Goal: Contribute content: Add original content to the website for others to see

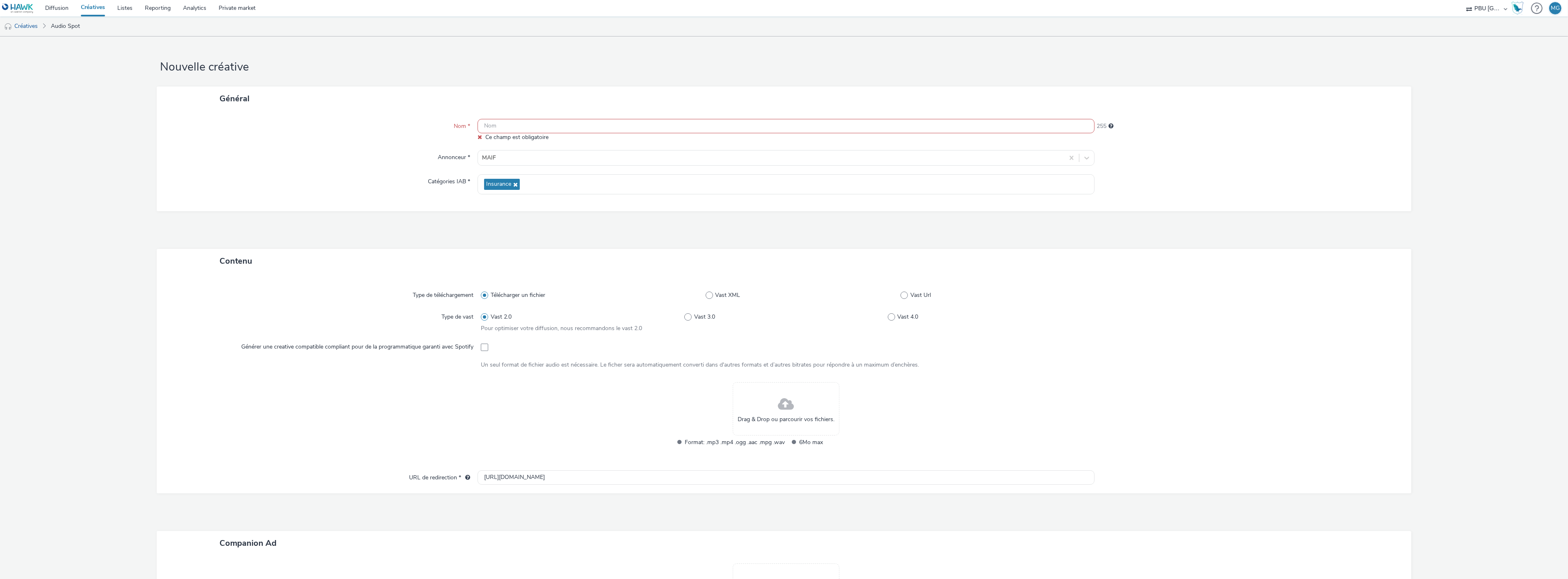
click at [495, 131] on input "text" at bounding box center [786, 125] width 617 height 14
paste input "MAIF_250901_Avc"
type input "MAIF_250901_Avc"
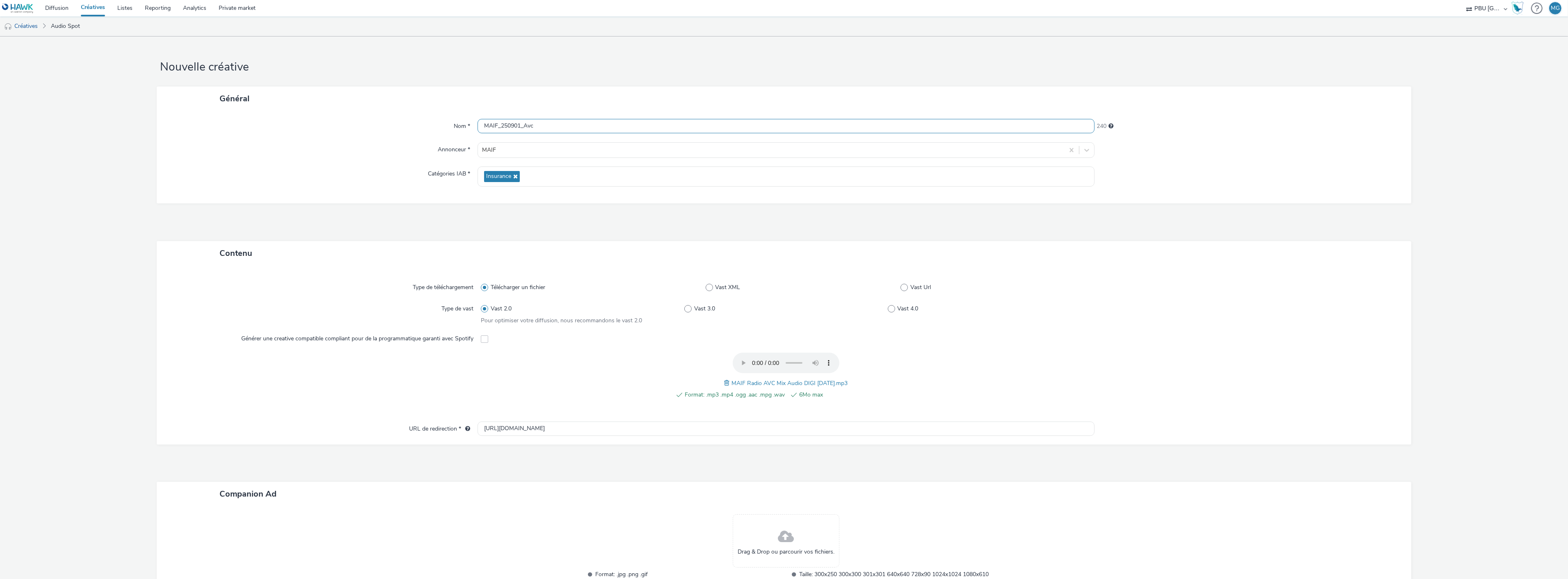
scroll to position [76, 0]
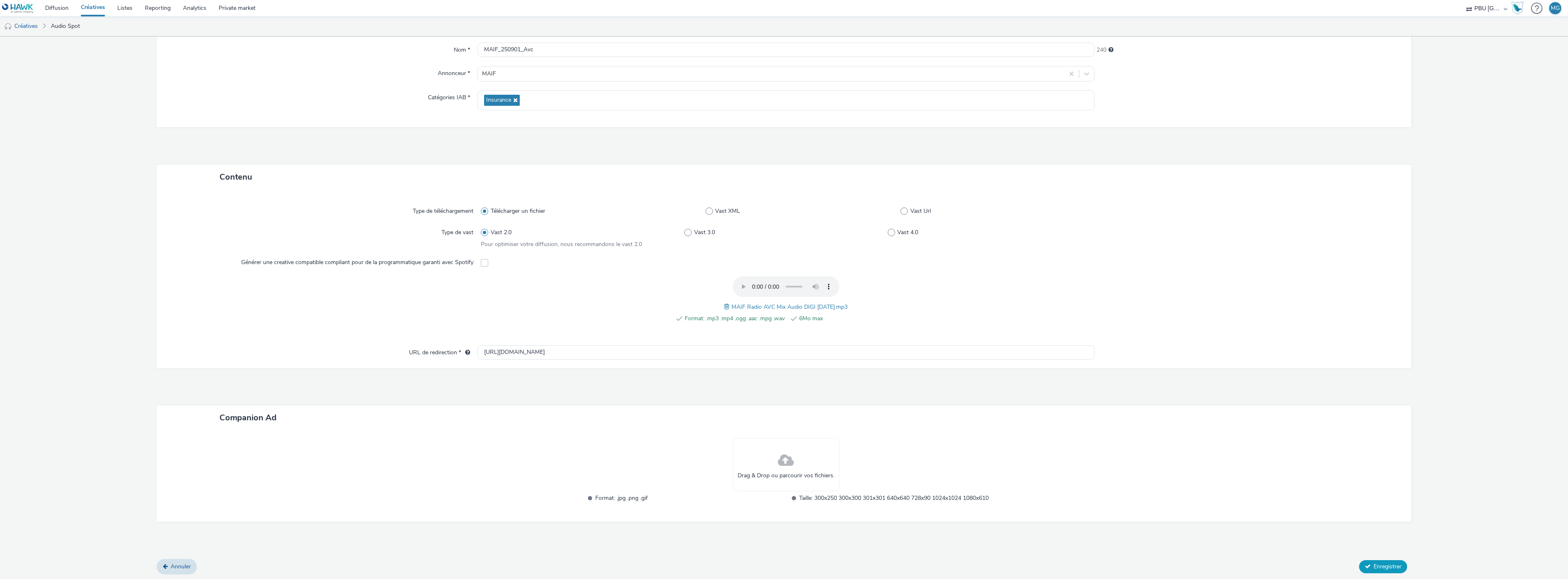
click at [1378, 560] on button "Enregistrer" at bounding box center [1383, 567] width 48 height 13
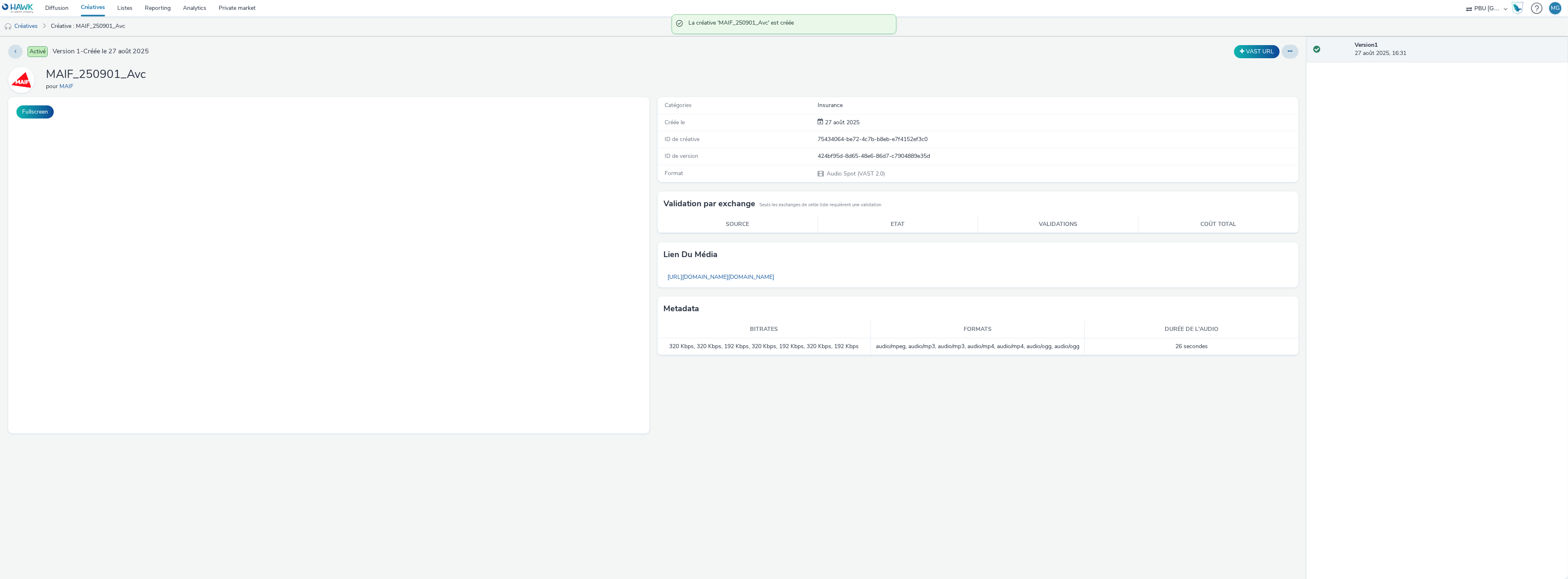
click at [95, 11] on link "Créatives" at bounding box center [92, 8] width 37 height 16
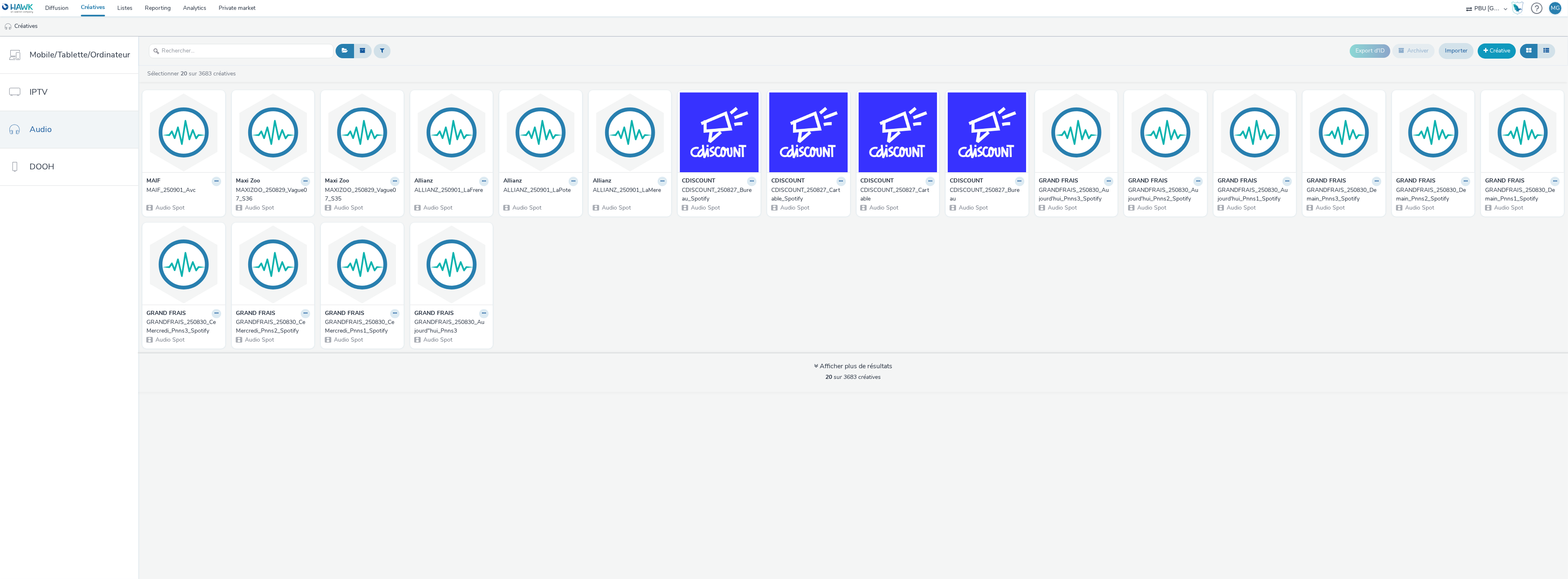
click at [1496, 55] on link "Créative" at bounding box center [1496, 51] width 38 height 15
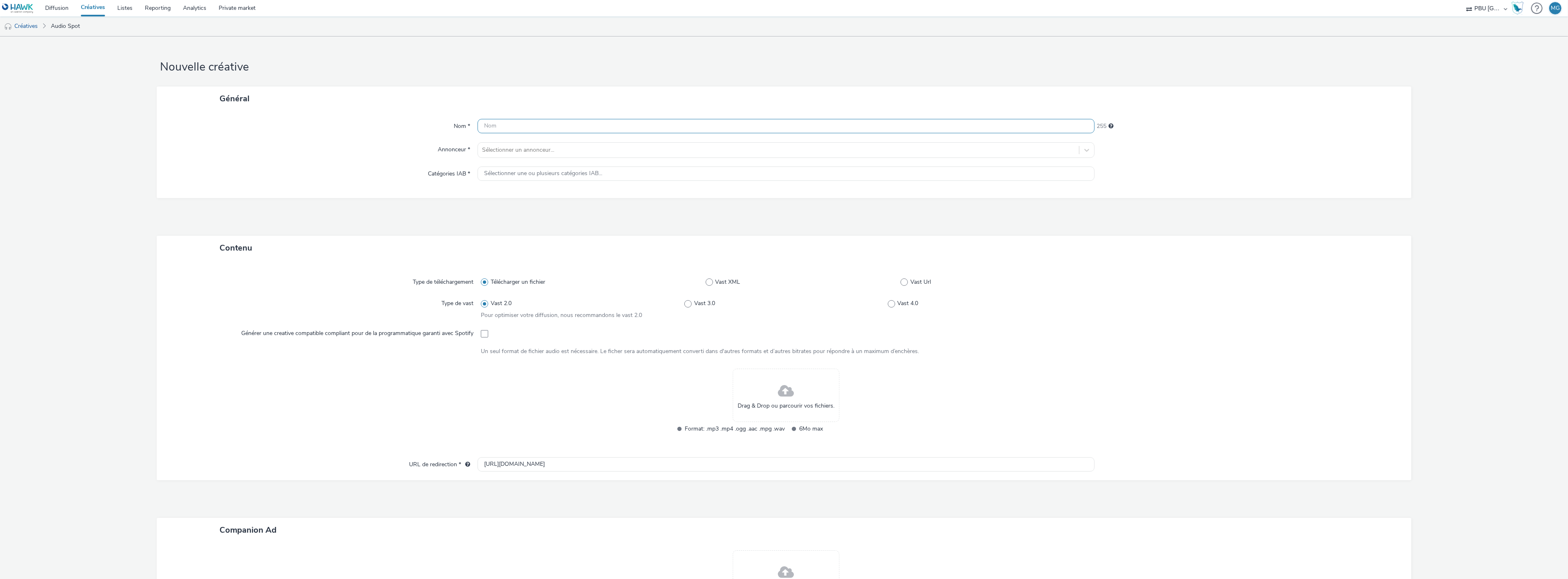
click at [565, 127] on input "text" at bounding box center [786, 125] width 617 height 14
paste input "MAIF_250901_GesteResponsable"
type input "MAIF_250901_GesteResponsable"
click at [565, 150] on div at bounding box center [778, 150] width 592 height 9
type input "maif"
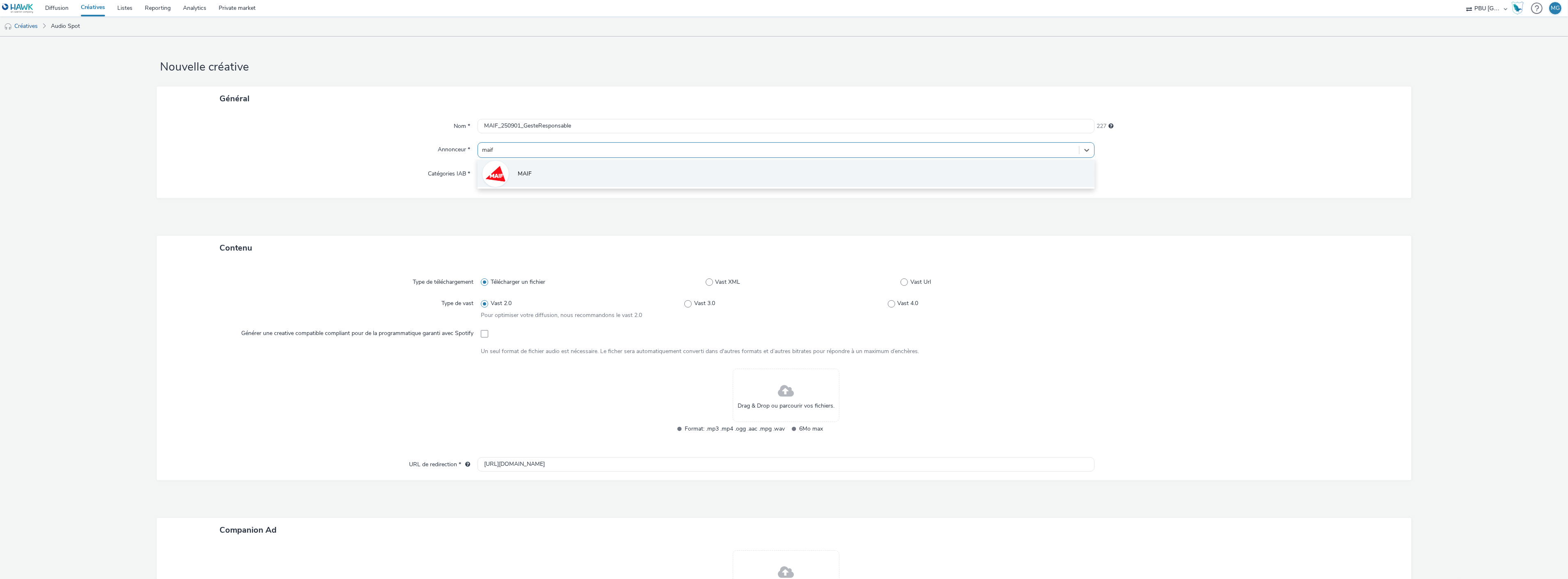
click at [538, 169] on li "MAIF" at bounding box center [786, 173] width 617 height 27
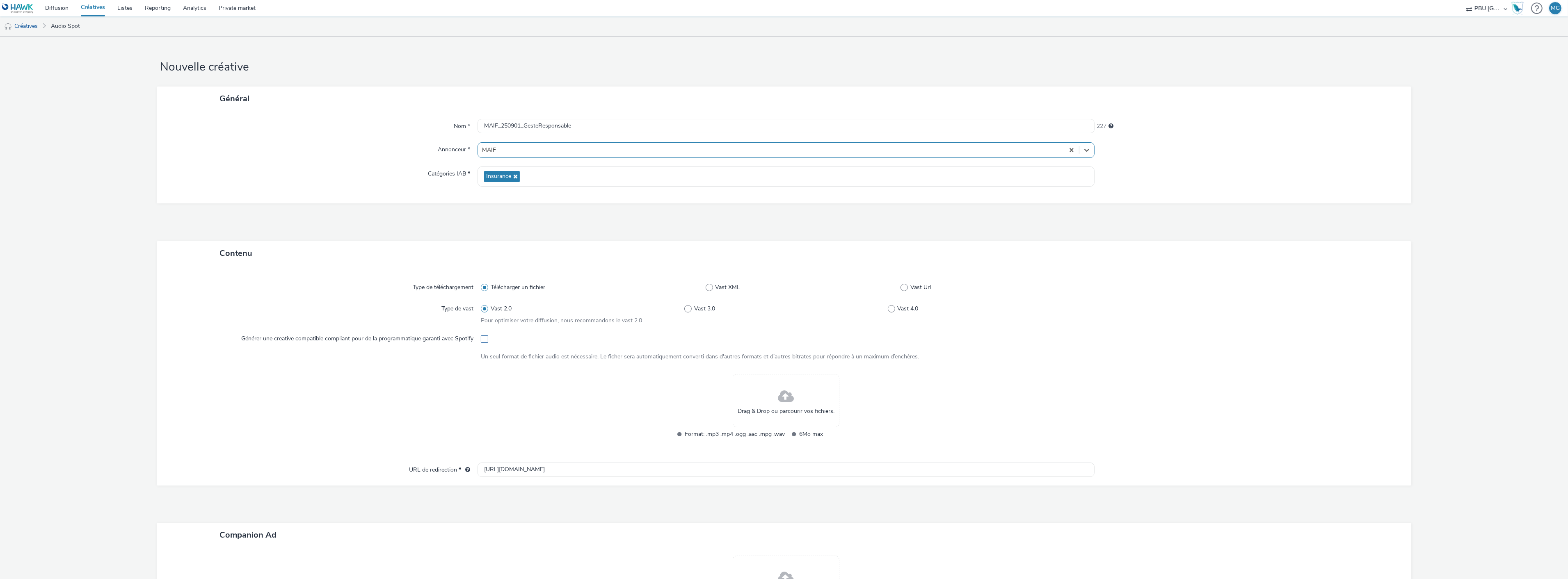
click at [481, 339] on span at bounding box center [485, 339] width 8 height 8
checkbox input "true"
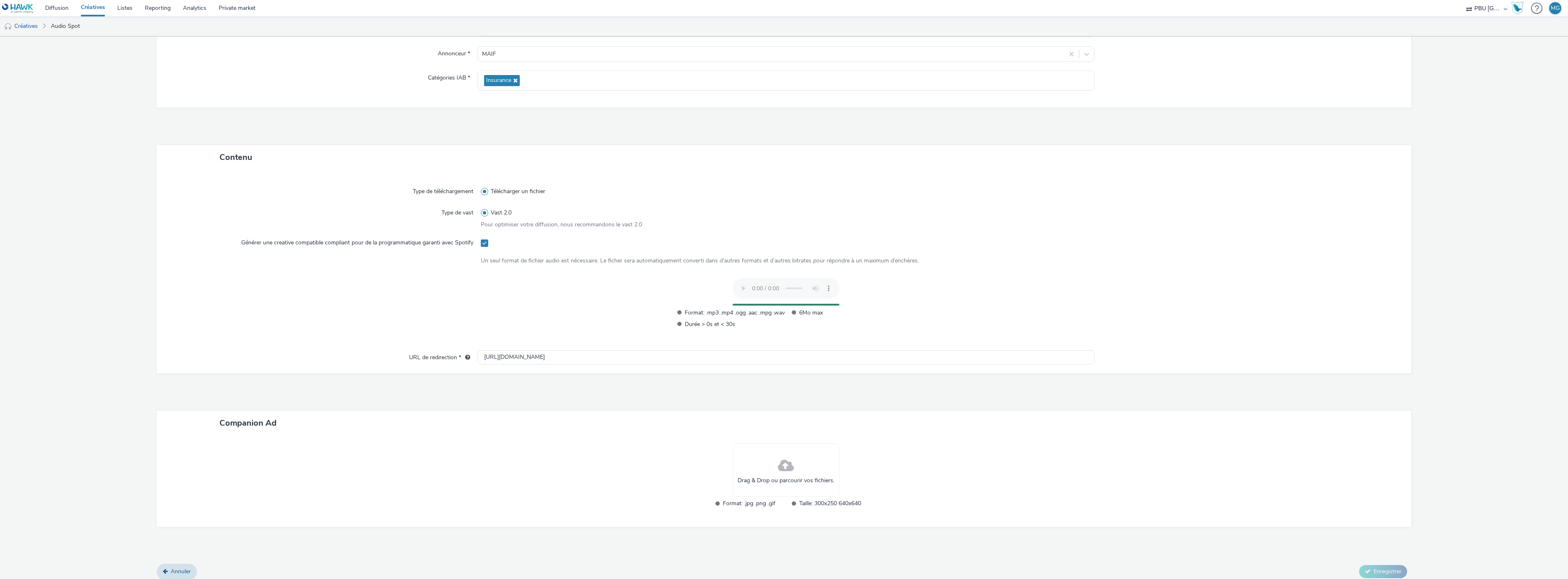
scroll to position [102, 0]
click at [1374, 571] on span "Enregistrer" at bounding box center [1388, 574] width 28 height 8
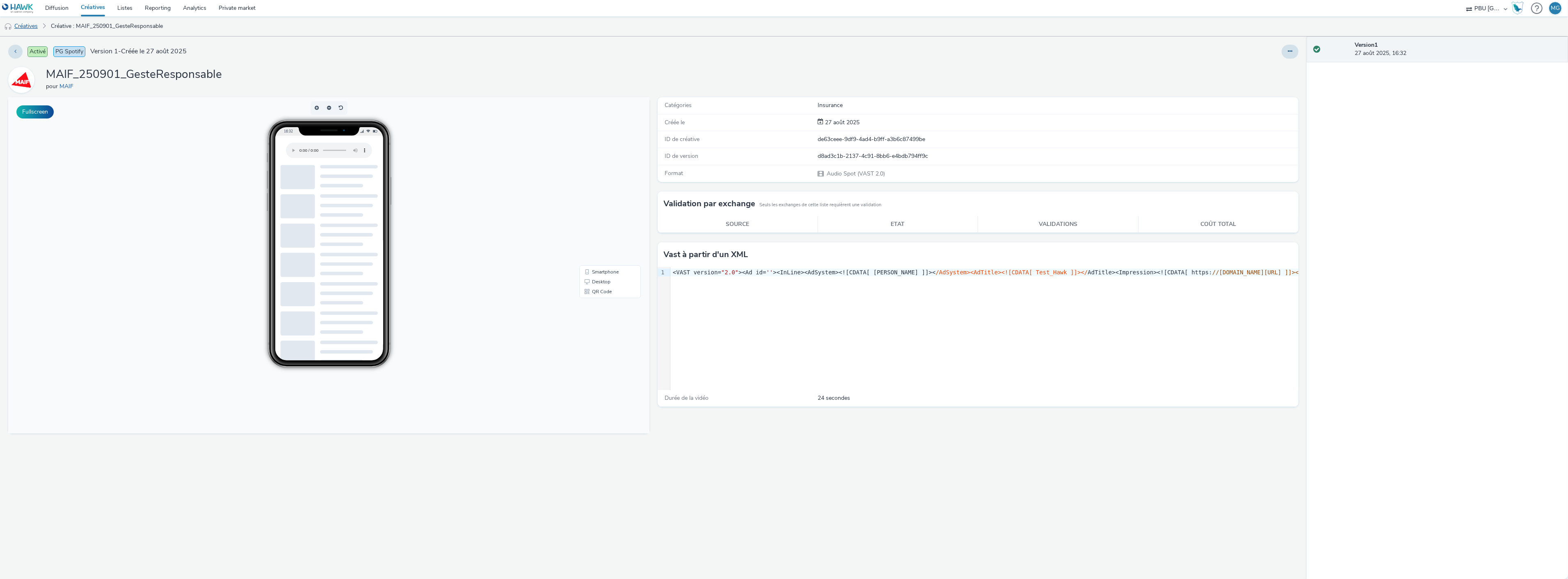
click at [28, 24] on link "Créatives" at bounding box center [21, 25] width 42 height 20
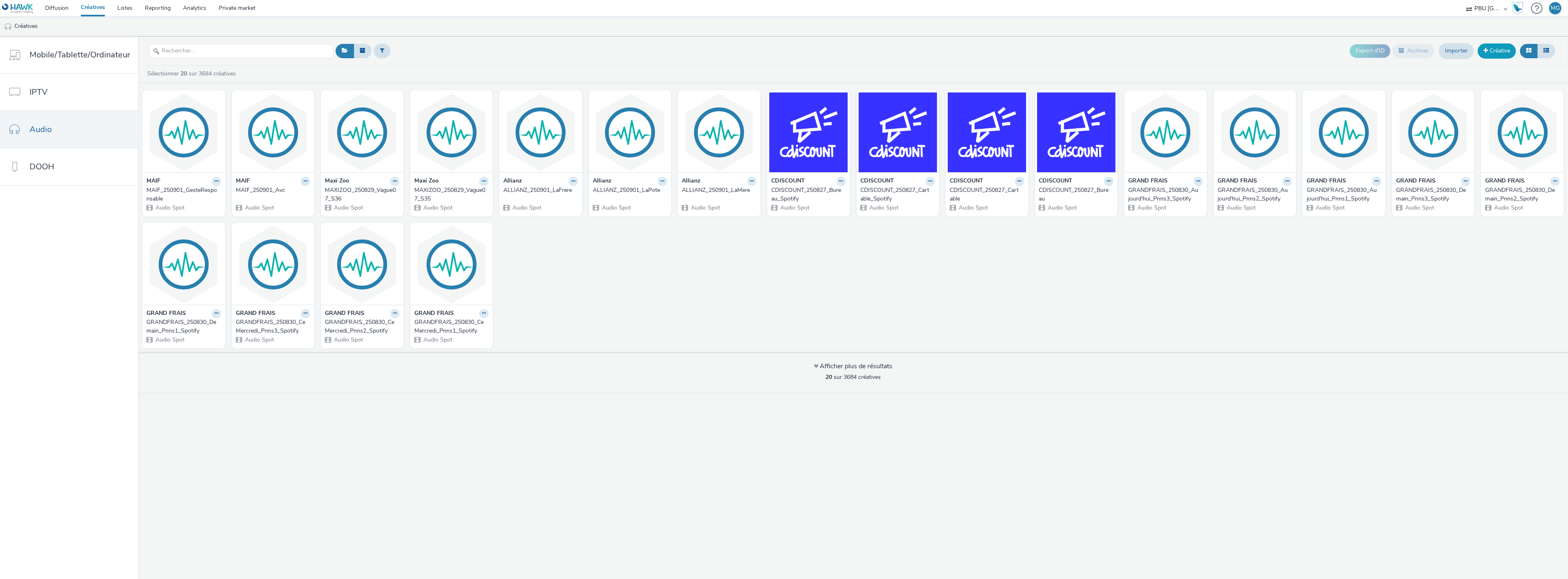
click at [1494, 50] on link "Créative" at bounding box center [1496, 51] width 38 height 15
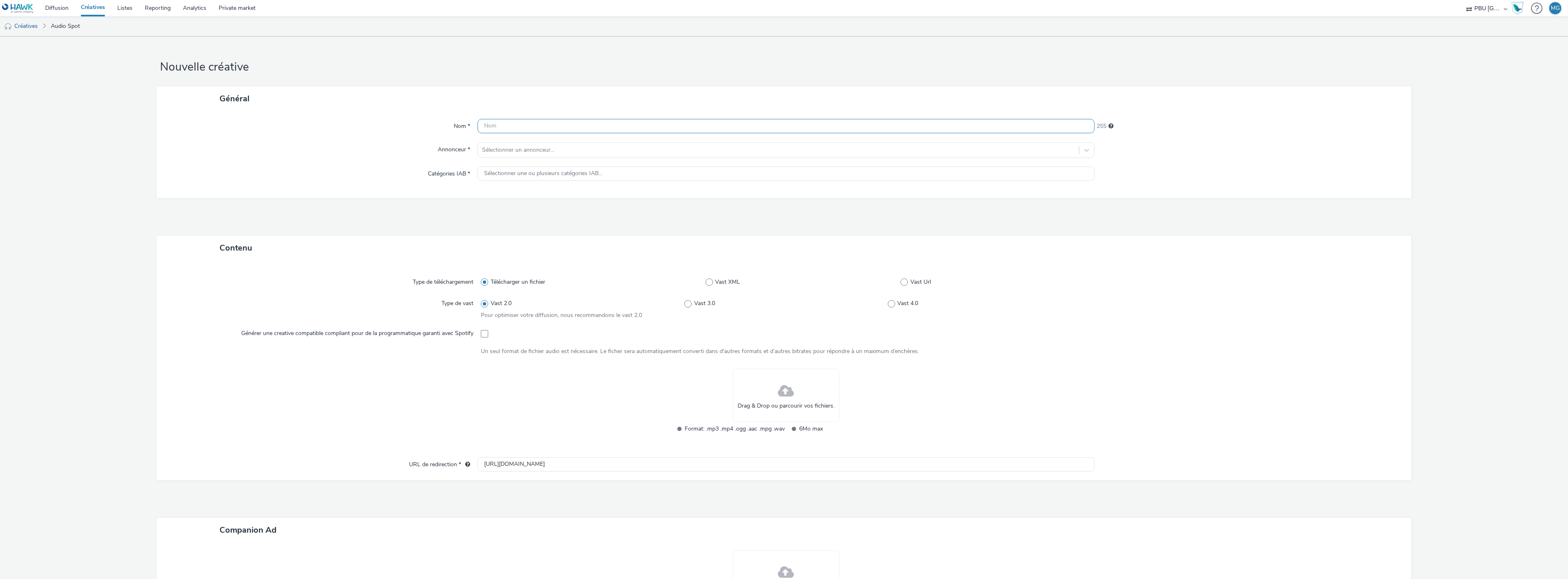
click at [538, 128] on input "text" at bounding box center [786, 125] width 617 height 14
paste input "MAIF_250901_NeoBraquage"
type input "MAIF_250901_NeoBraquage"
click at [541, 146] on div at bounding box center [778, 150] width 592 height 9
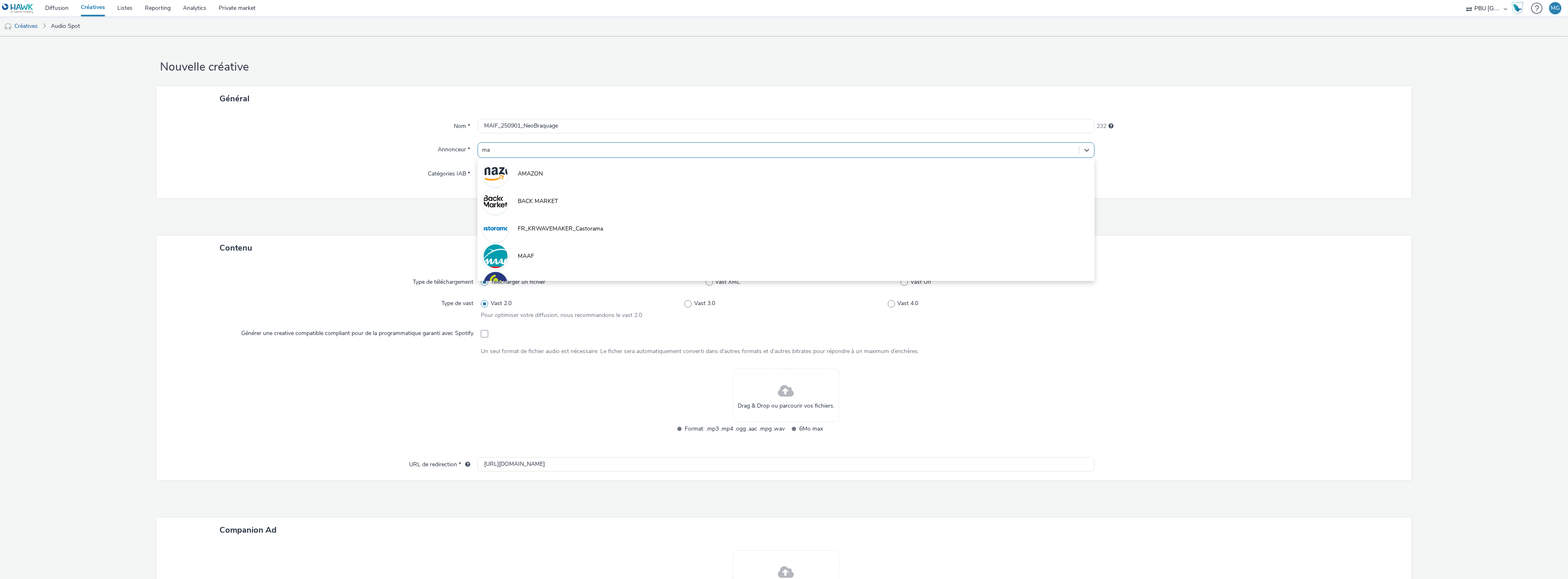
type input "mai"
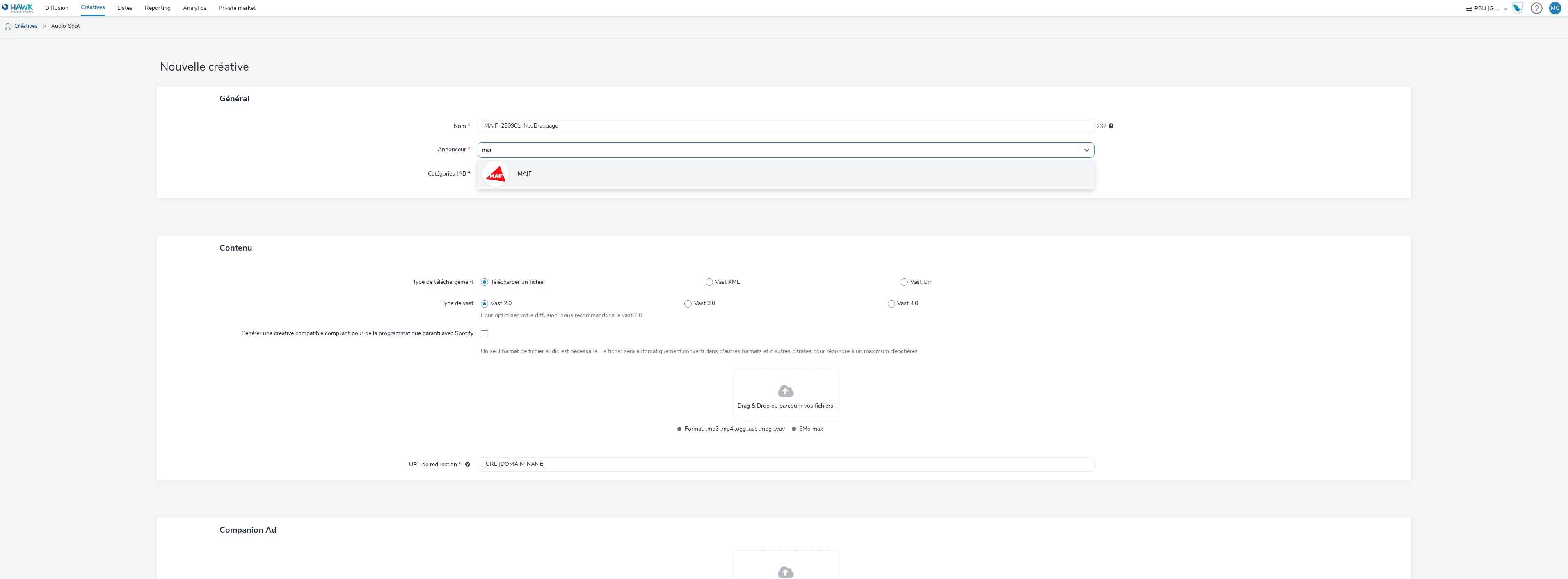
click at [529, 163] on li "MAIF" at bounding box center [786, 173] width 617 height 27
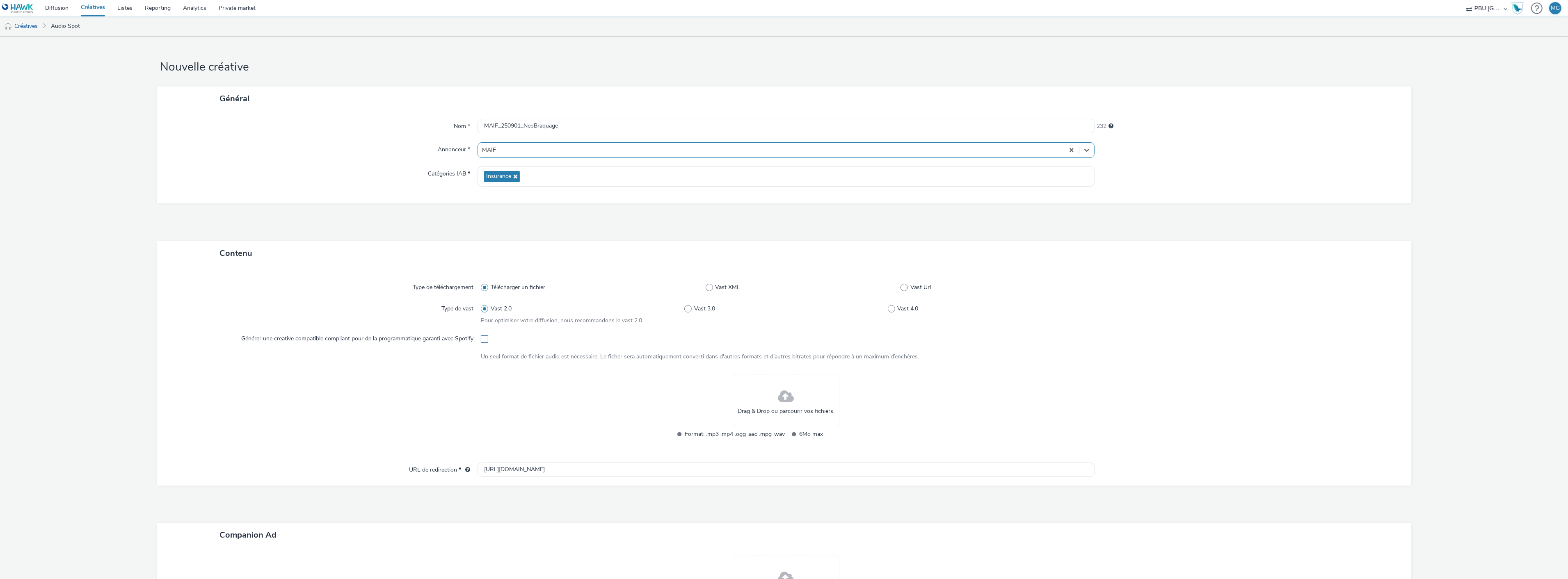
click at [481, 337] on span at bounding box center [485, 339] width 8 height 8
checkbox input "true"
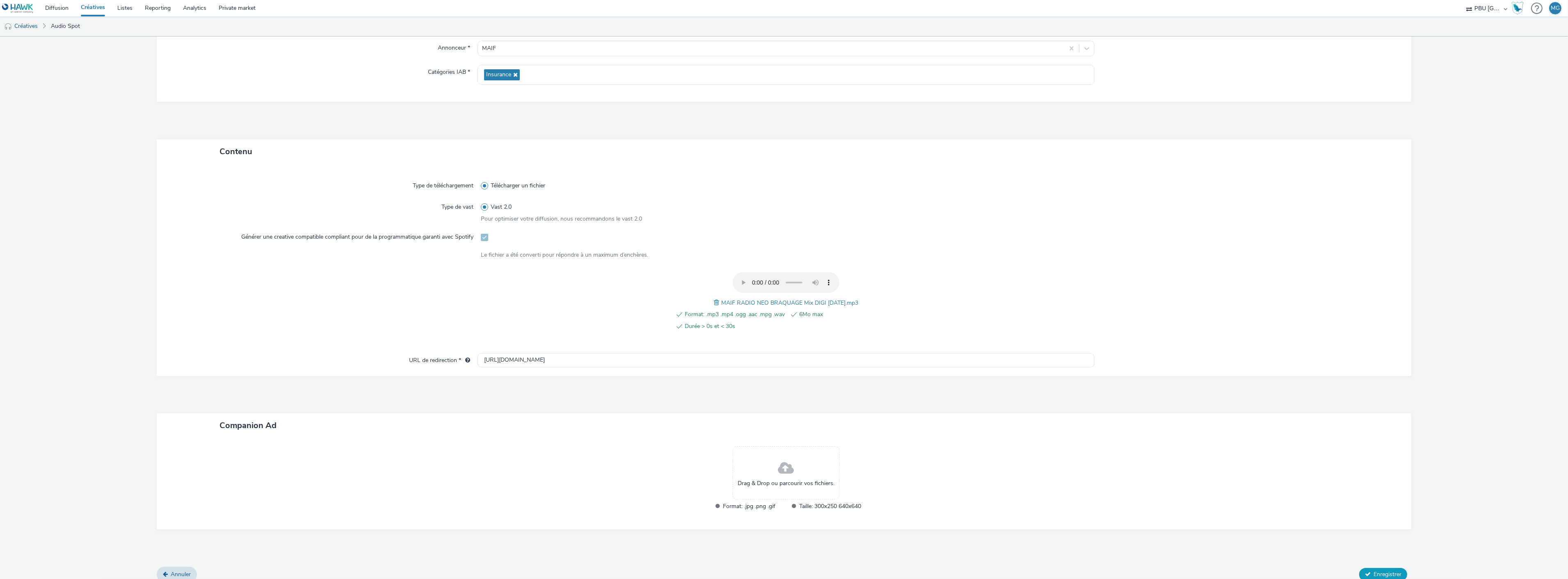
click at [1389, 568] on button "Enregistrer" at bounding box center [1383, 574] width 48 height 13
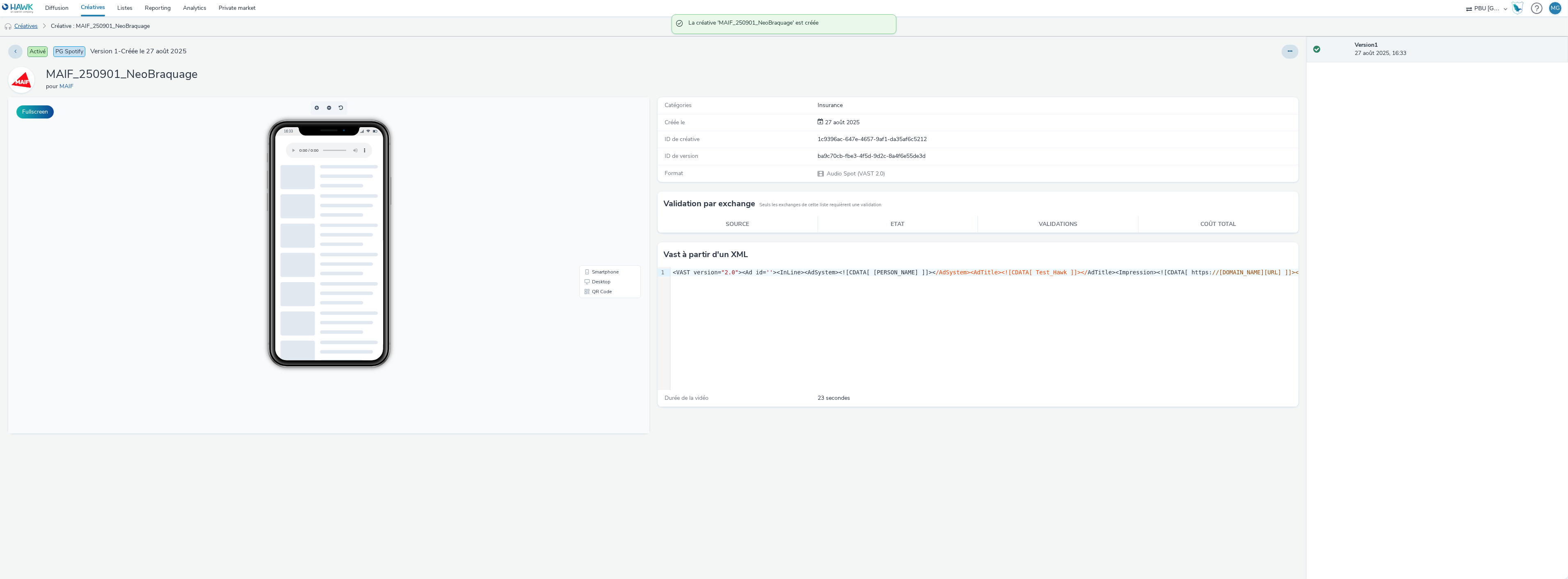
click at [30, 28] on link "Créatives" at bounding box center [21, 25] width 42 height 20
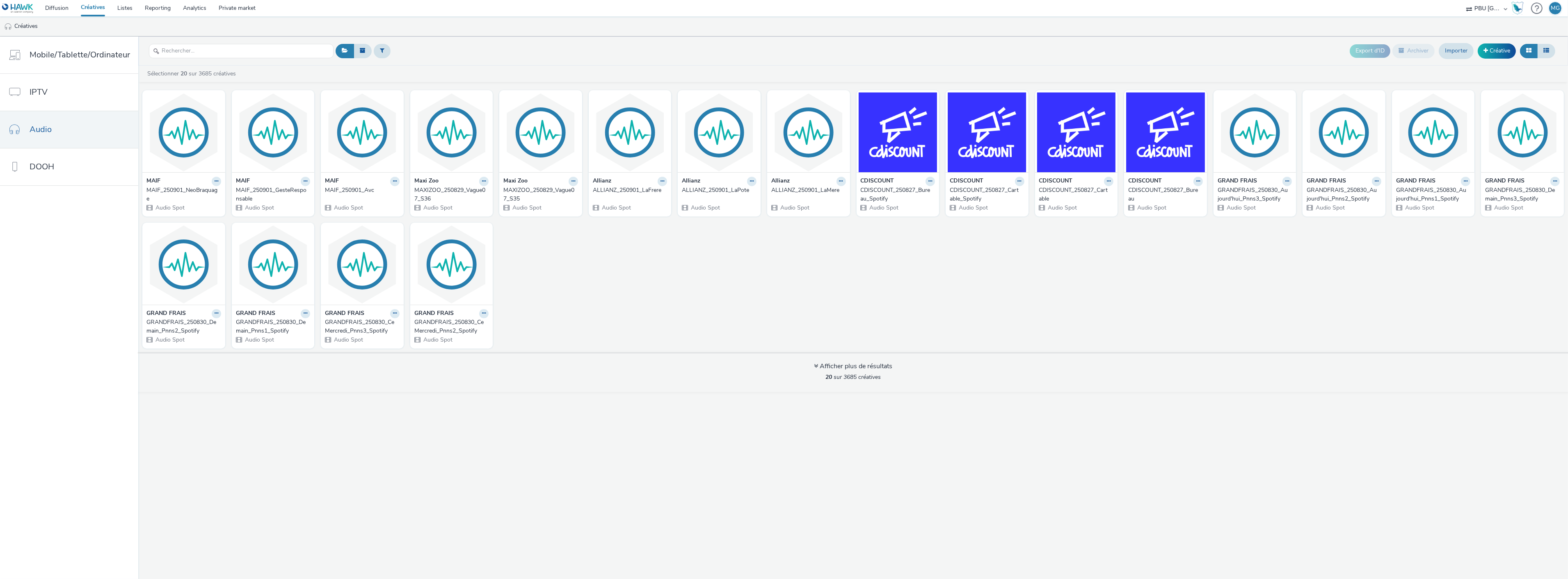
click at [366, 190] on div "MAIF_250901_Avc" at bounding box center [360, 190] width 72 height 8
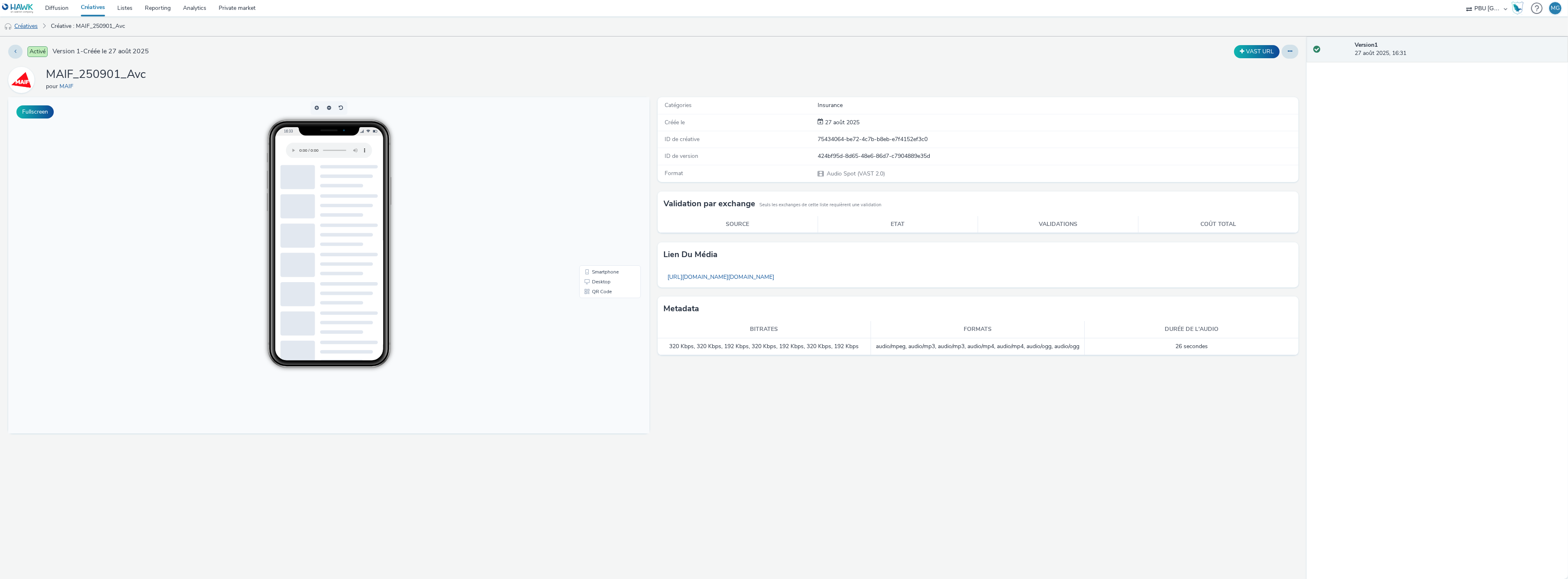
click at [28, 26] on link "Créatives" at bounding box center [21, 25] width 42 height 20
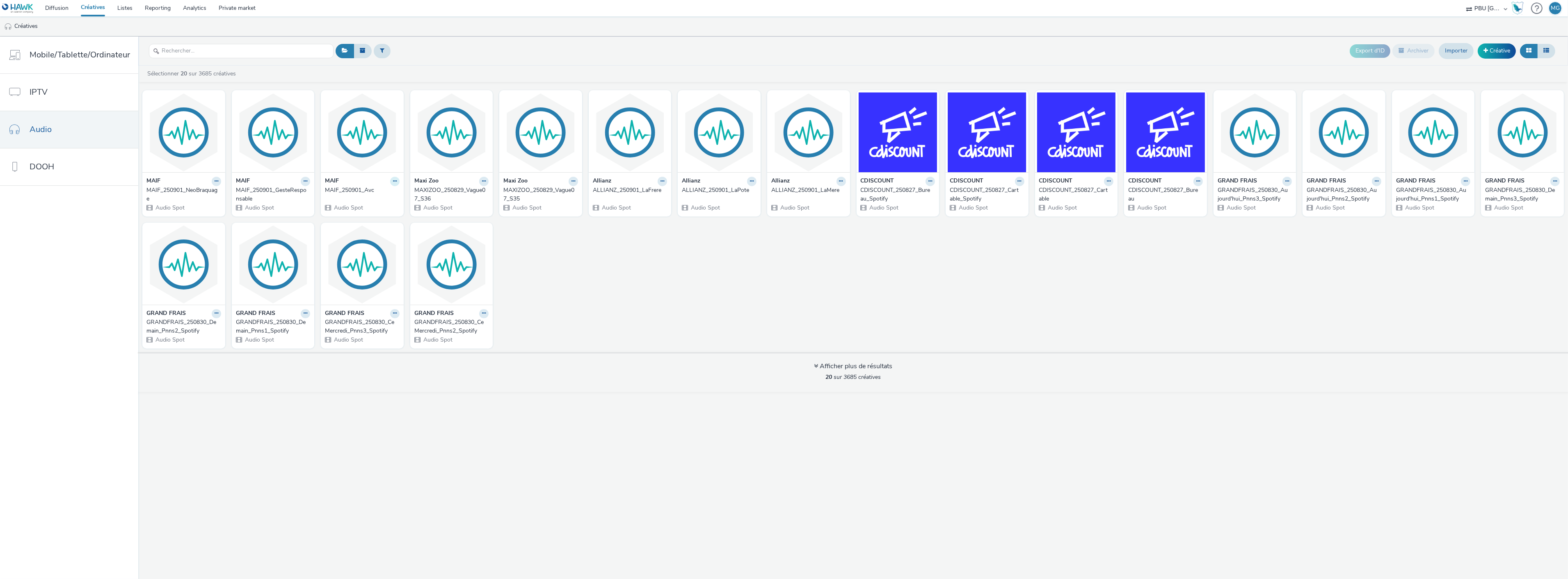
click at [393, 182] on icon at bounding box center [395, 181] width 4 height 5
click at [359, 199] on link "Modifier" at bounding box center [368, 195] width 61 height 16
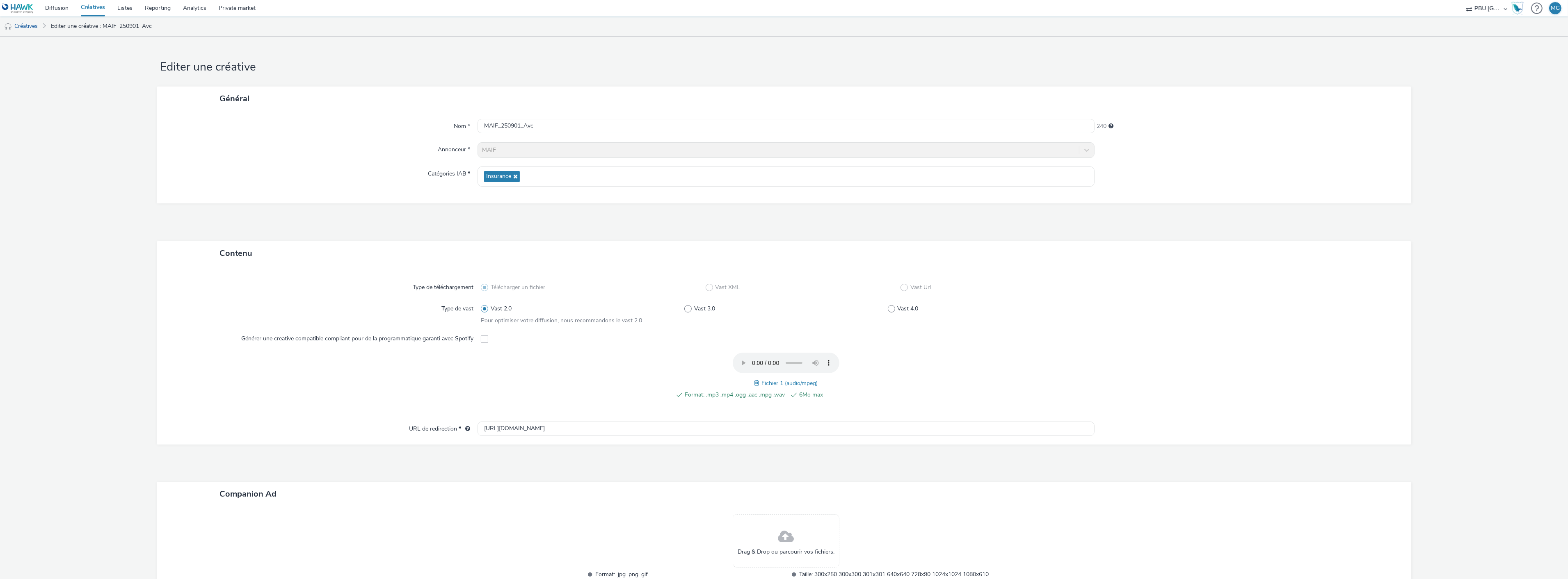
click at [481, 340] on span at bounding box center [485, 339] width 8 height 8
click at [481, 338] on span at bounding box center [485, 339] width 8 height 8
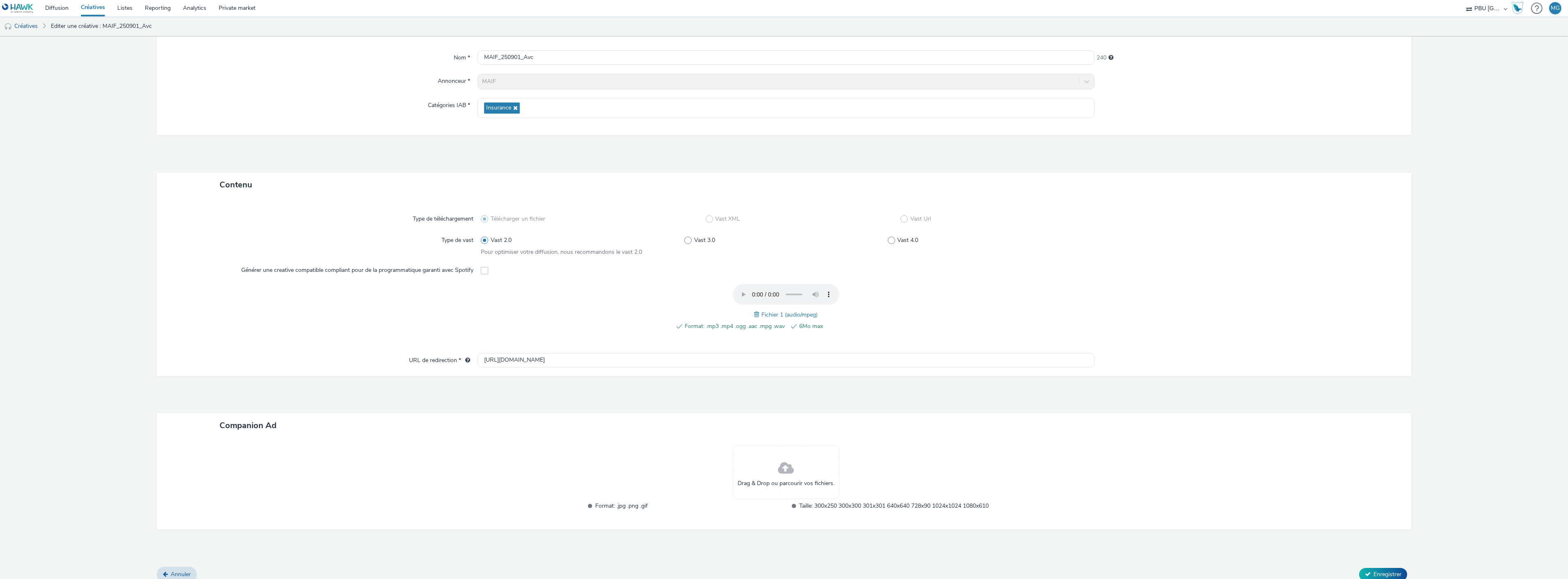
scroll to position [76, 0]
click at [481, 264] on span at bounding box center [485, 263] width 8 height 8
click at [755, 305] on span at bounding box center [759, 306] width 8 height 9
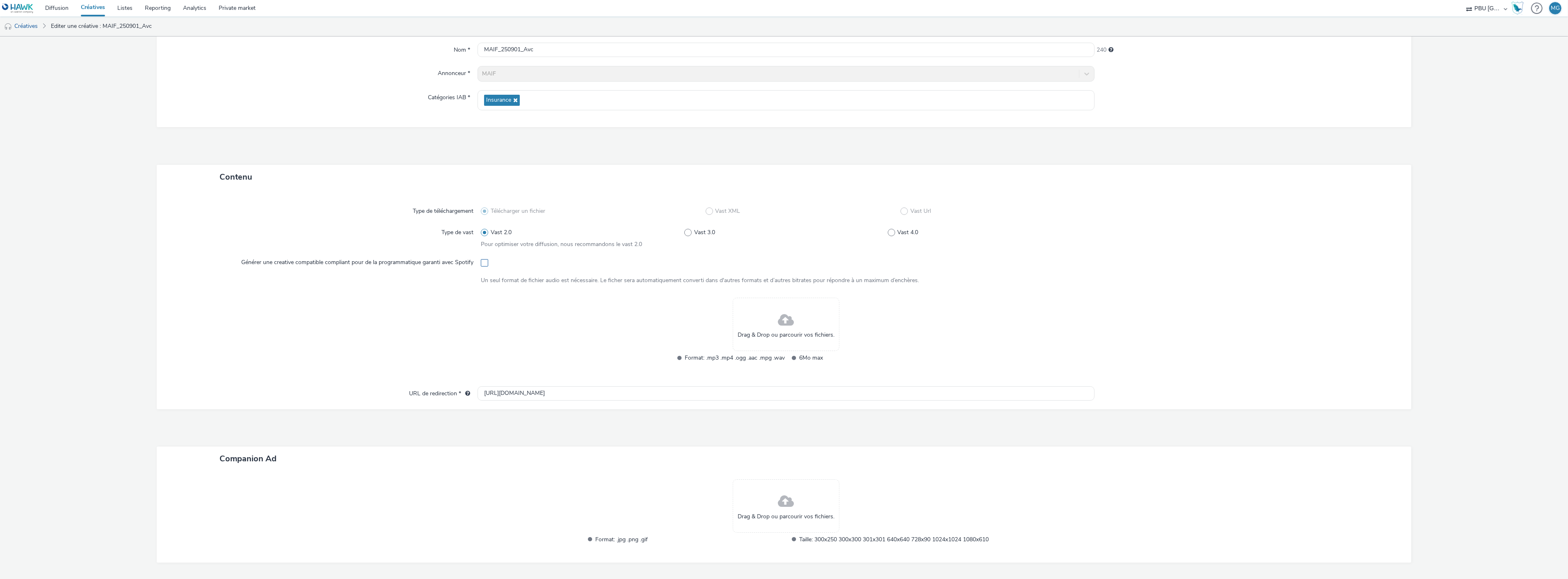
click at [482, 263] on span at bounding box center [485, 263] width 8 height 8
checkbox input "true"
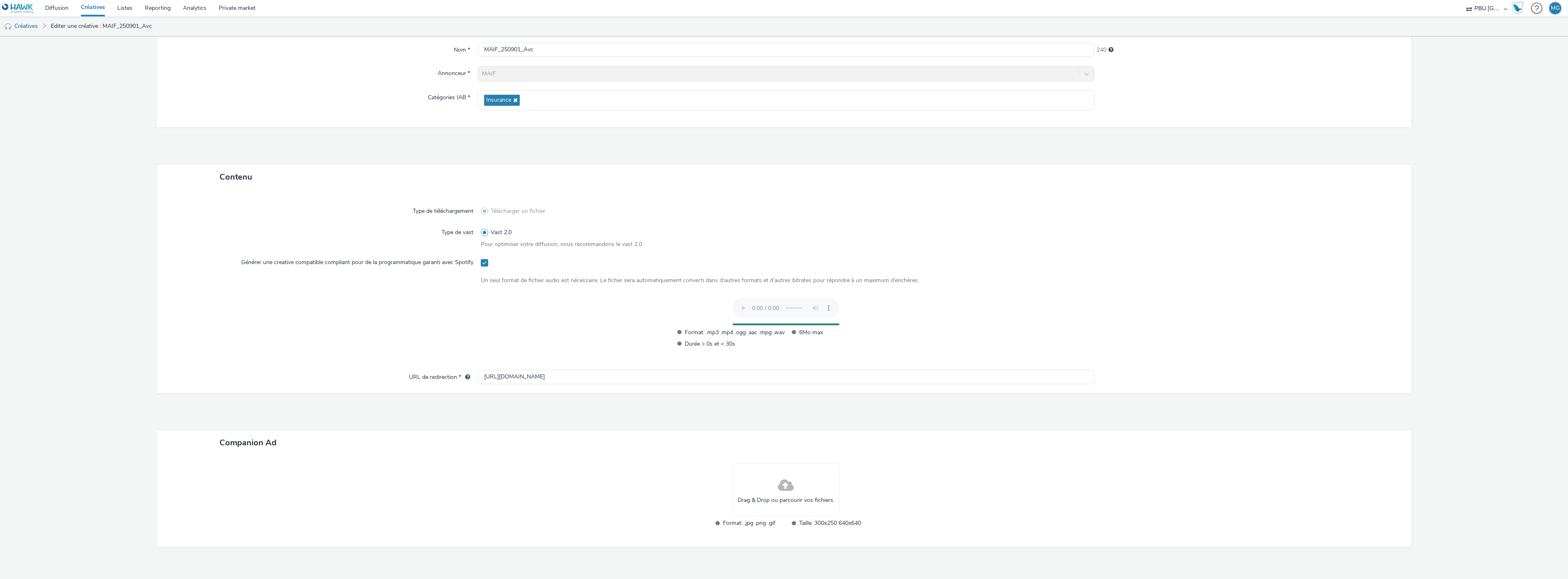
scroll to position [102, 0]
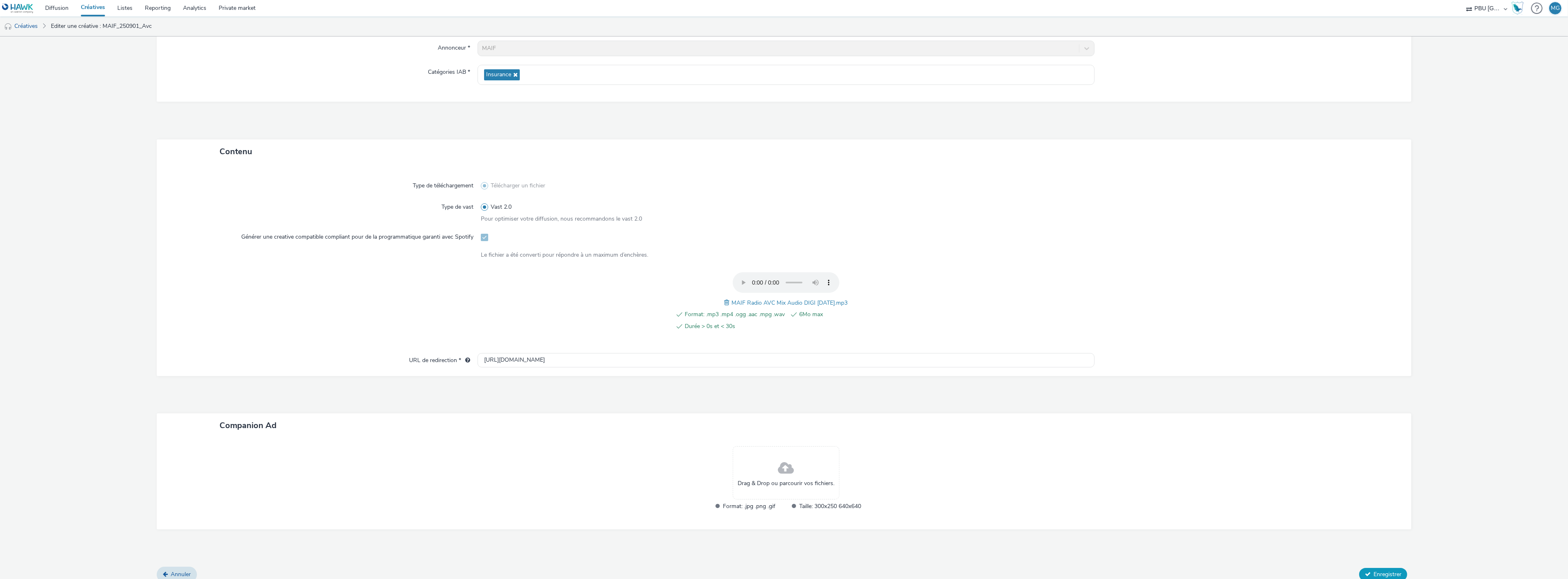
click at [1374, 571] on span "Enregistrer" at bounding box center [1388, 574] width 28 height 8
